Goal: Task Accomplishment & Management: Complete application form

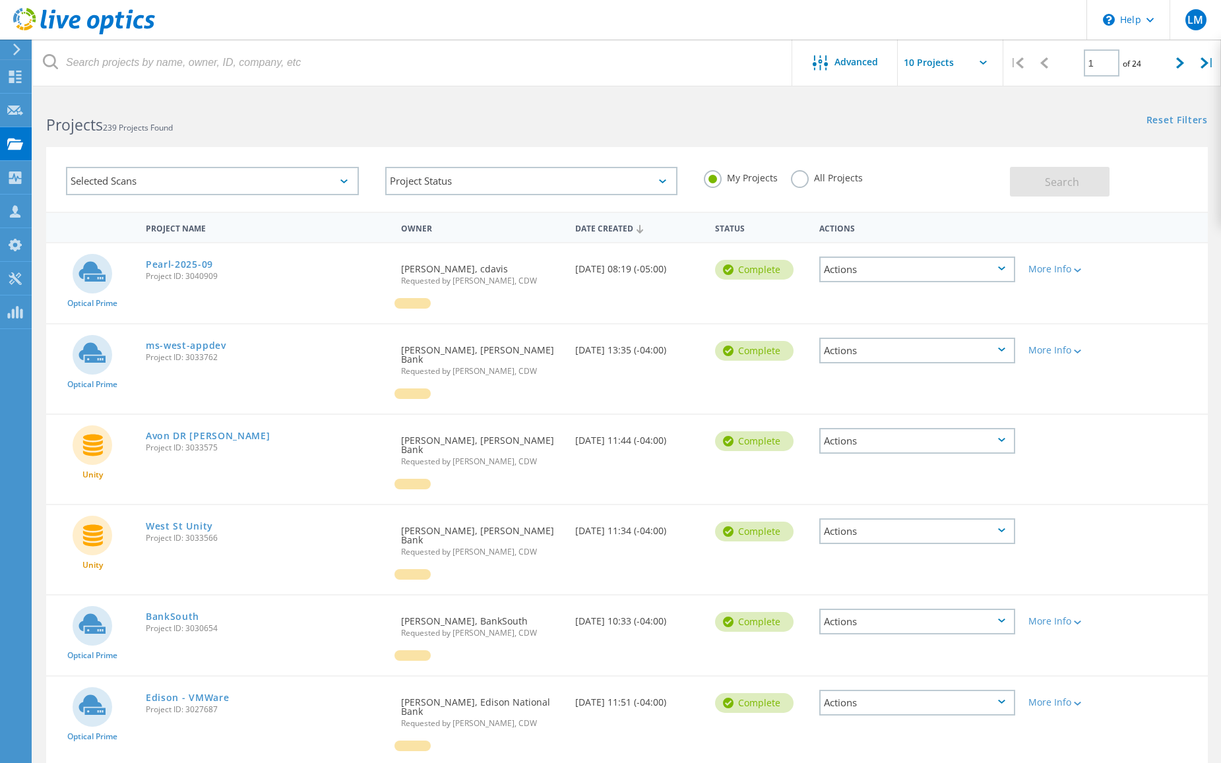
click at [14, 51] on icon at bounding box center [17, 50] width 10 height 12
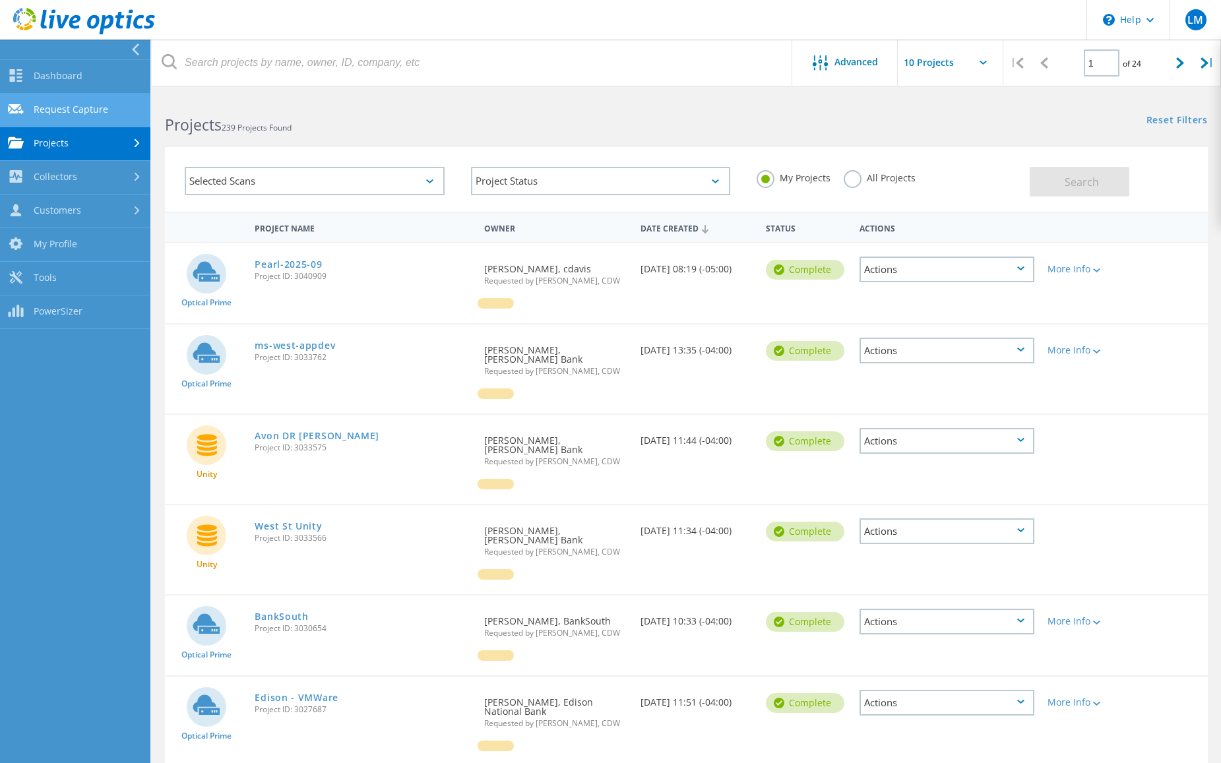
click at [73, 103] on link "Request Capture" at bounding box center [75, 111] width 150 height 34
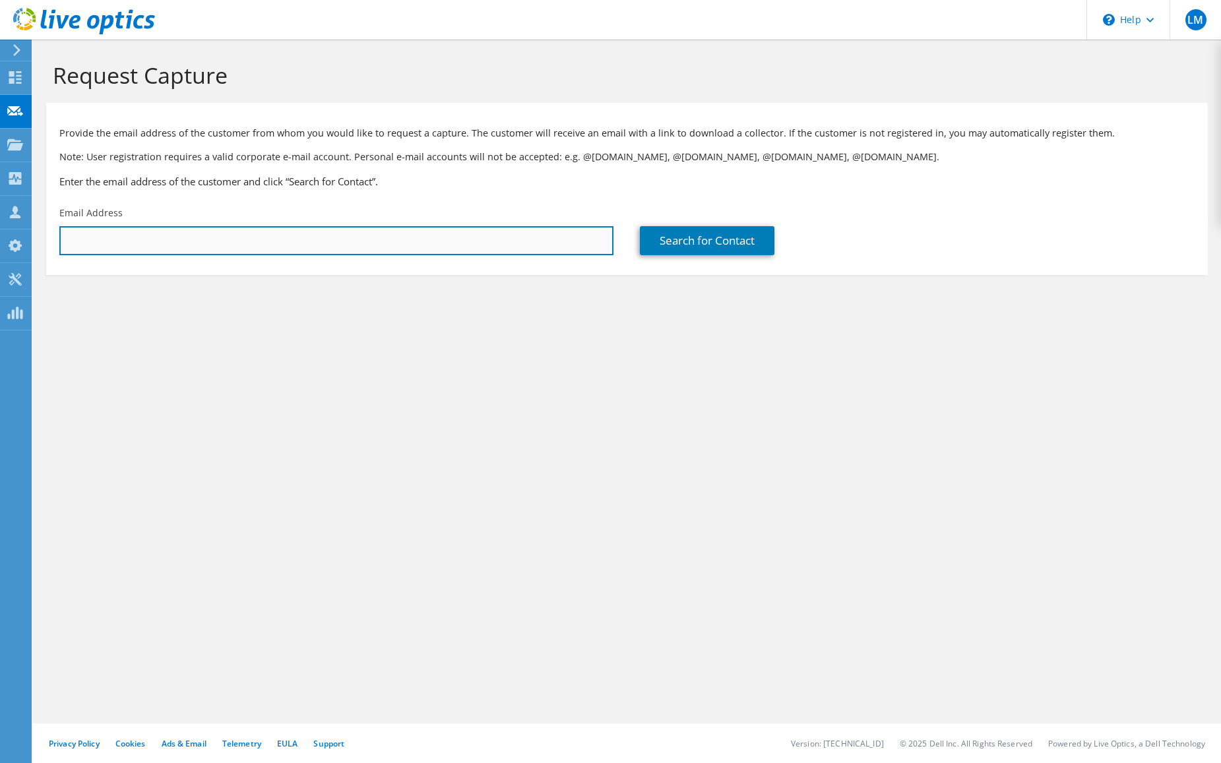
drag, startPoint x: 136, startPoint y: 240, endPoint x: 143, endPoint y: 241, distance: 7.3
click at [136, 240] on input "text" at bounding box center [336, 240] width 554 height 29
paste input "[EMAIL_ADDRESS][DOMAIN_NAME]"
type input "[EMAIL_ADDRESS][DOMAIN_NAME]"
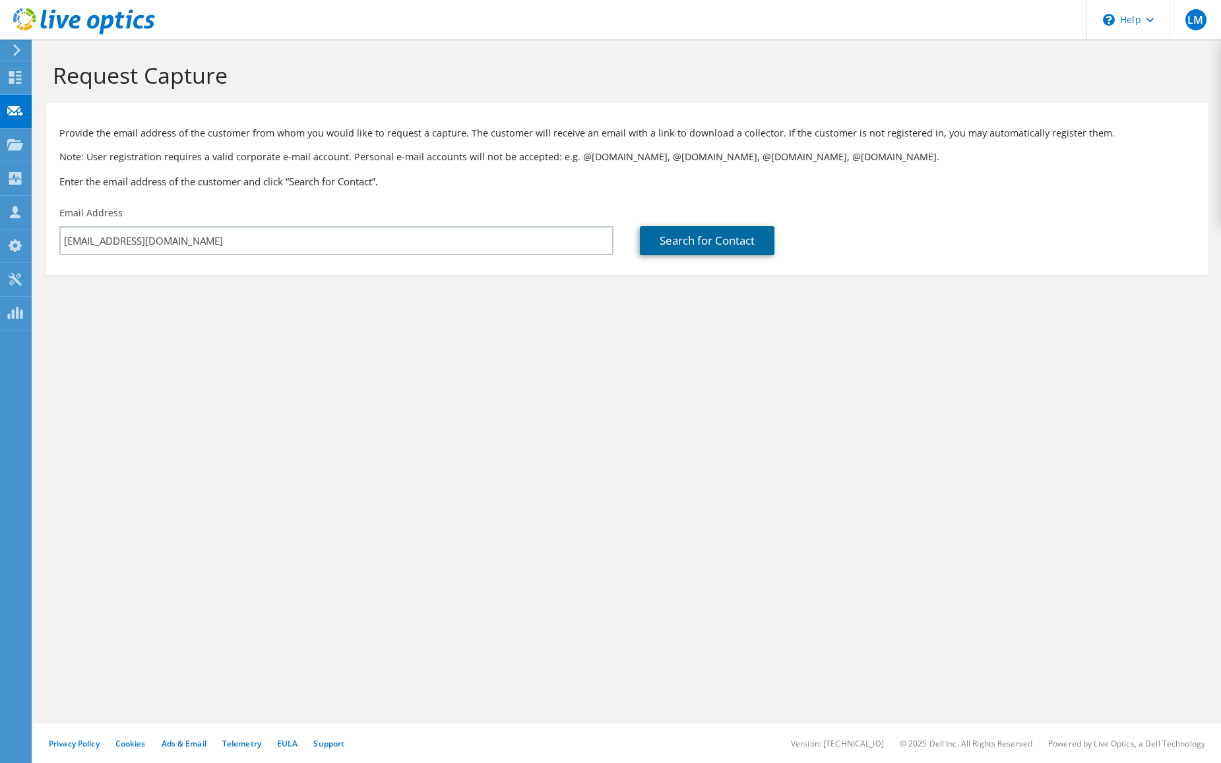
click at [684, 240] on link "Search for Contact" at bounding box center [707, 240] width 135 height 29
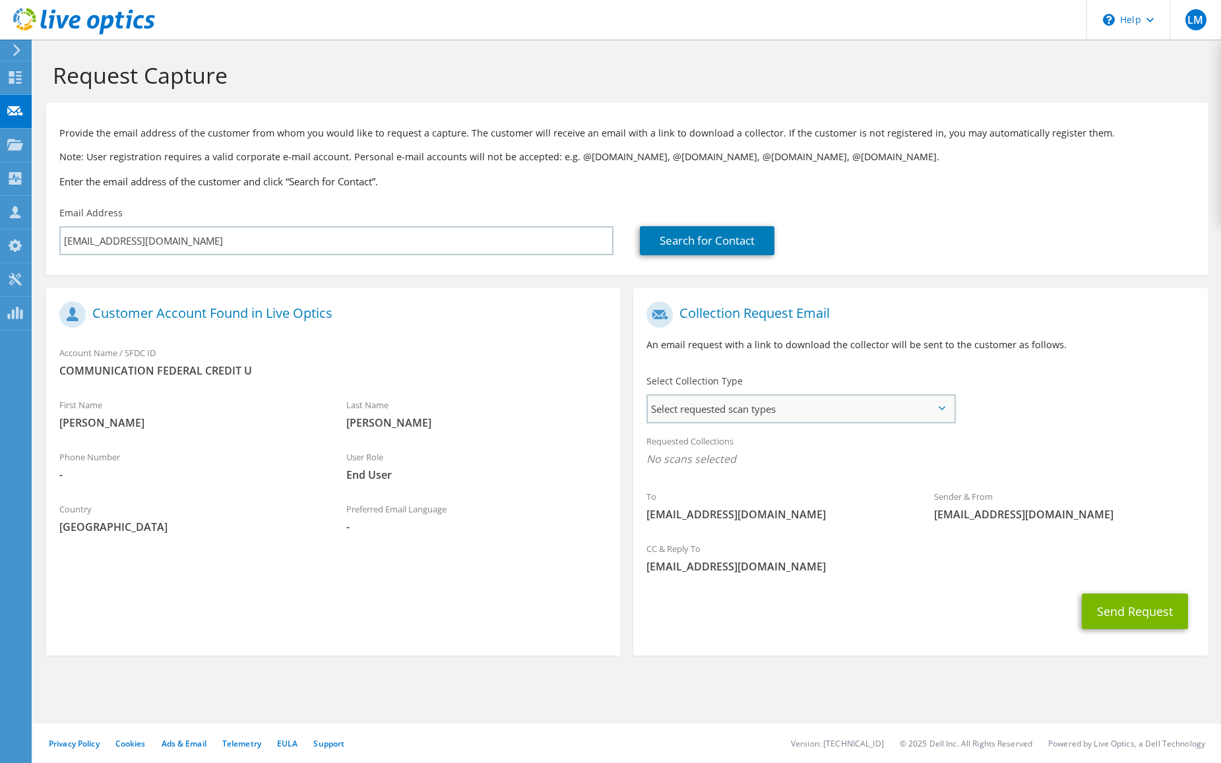
click at [786, 419] on span "Select requested scan types" at bounding box center [800, 409] width 305 height 26
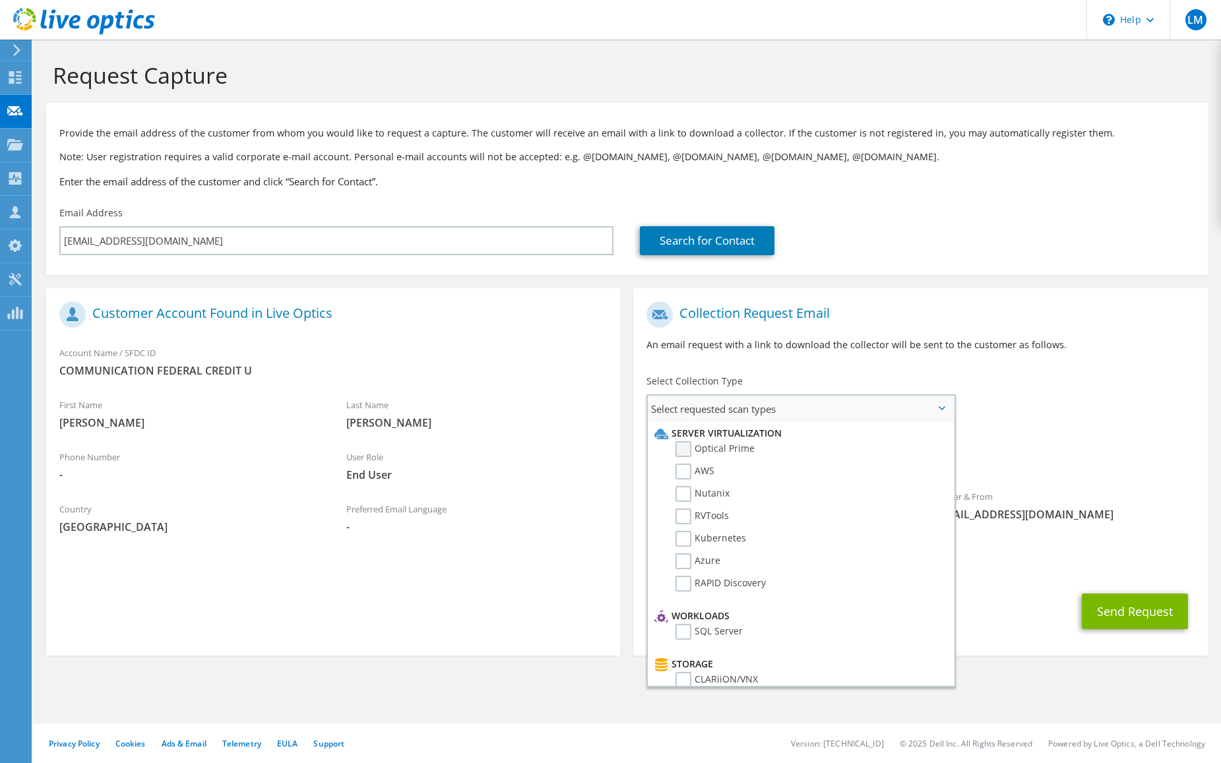
click at [744, 447] on label "Optical Prime" at bounding box center [715, 449] width 79 height 16
click at [0, 0] on input "Optical Prime" at bounding box center [0, 0] width 0 height 0
click at [1042, 373] on div "To [EMAIL_ADDRESS][DOMAIN_NAME] Sender & From [EMAIL_ADDRESS][DOMAIN_NAME]" at bounding box center [920, 417] width 574 height 244
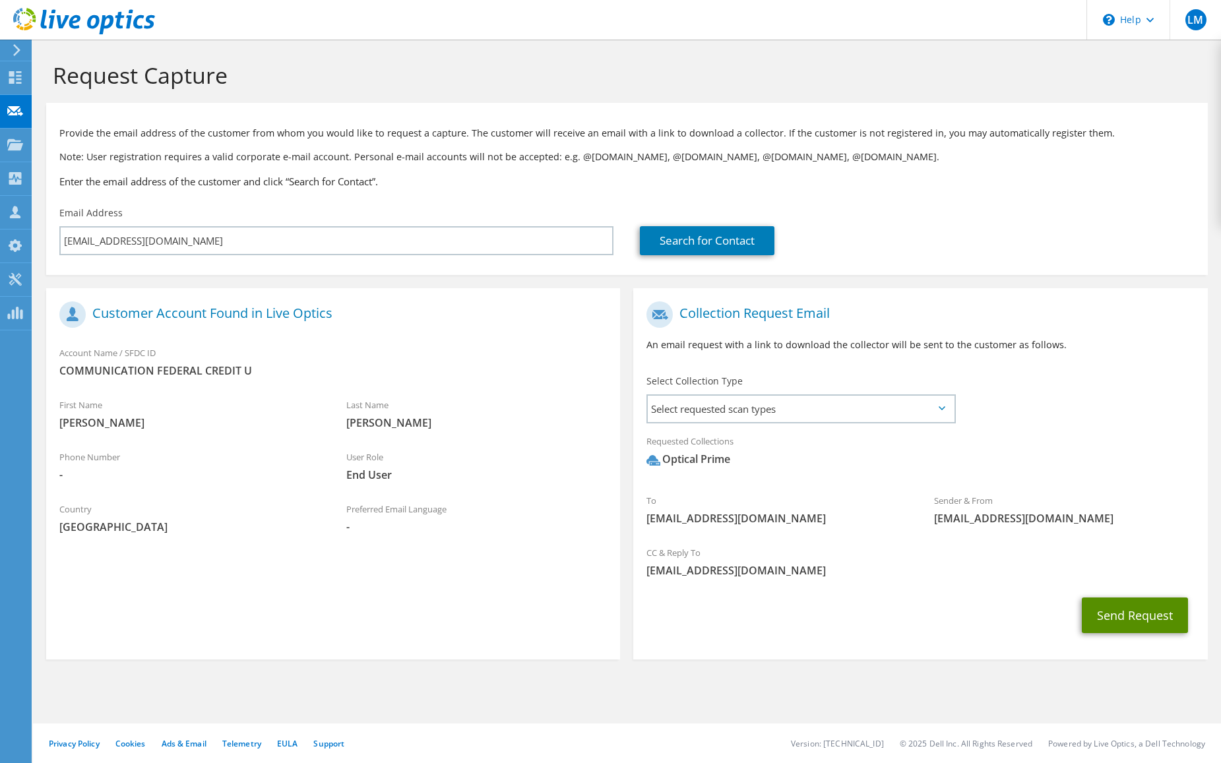
click at [1133, 610] on button "Send Request" at bounding box center [1135, 616] width 106 height 36
